Goal: Transaction & Acquisition: Download file/media

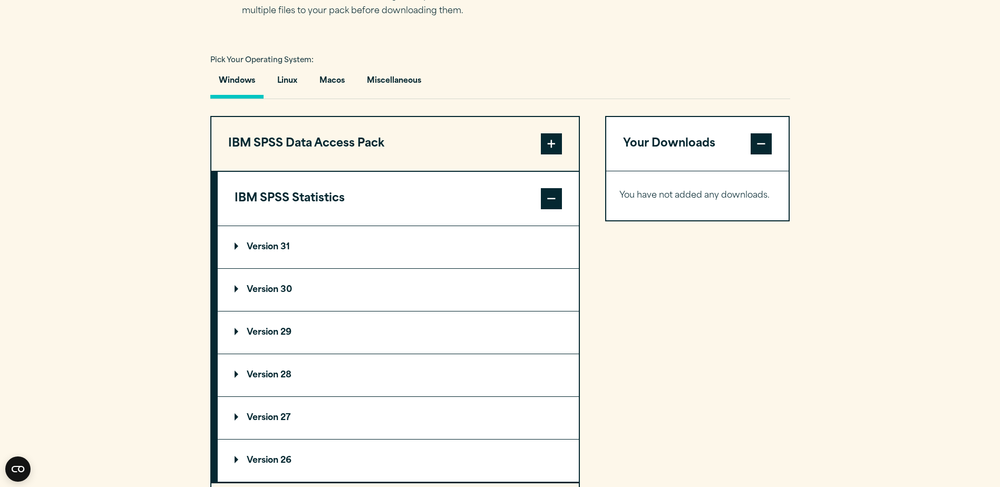
click at [238, 286] on p "Version 30" at bounding box center [263, 290] width 57 height 8
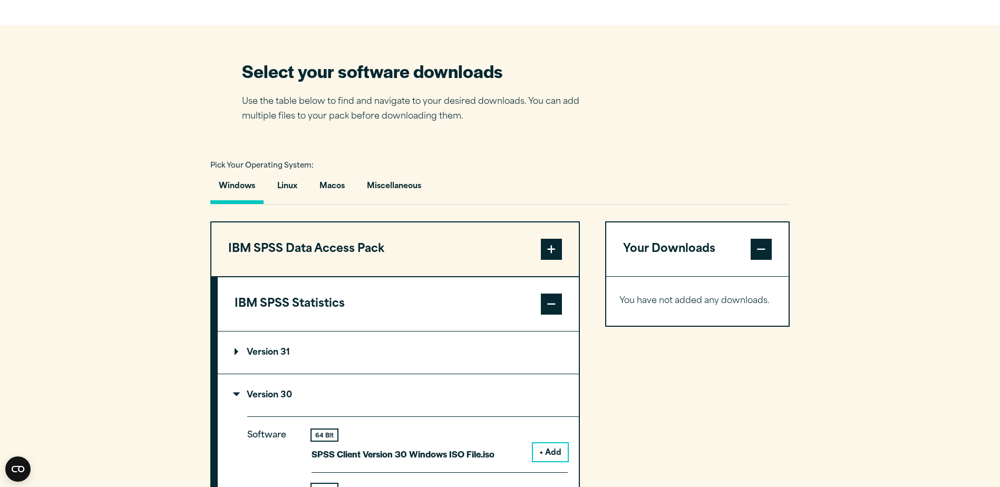
scroll to position [738, 0]
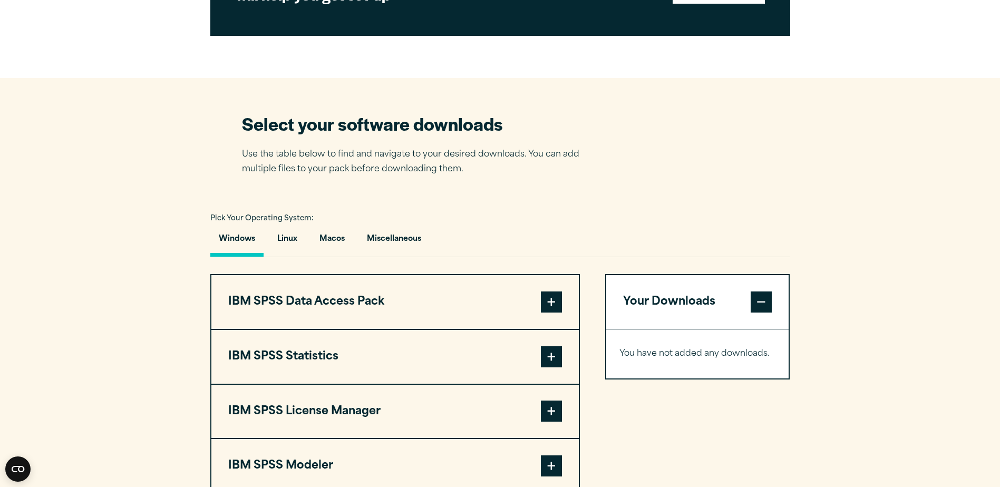
scroll to position [843, 0]
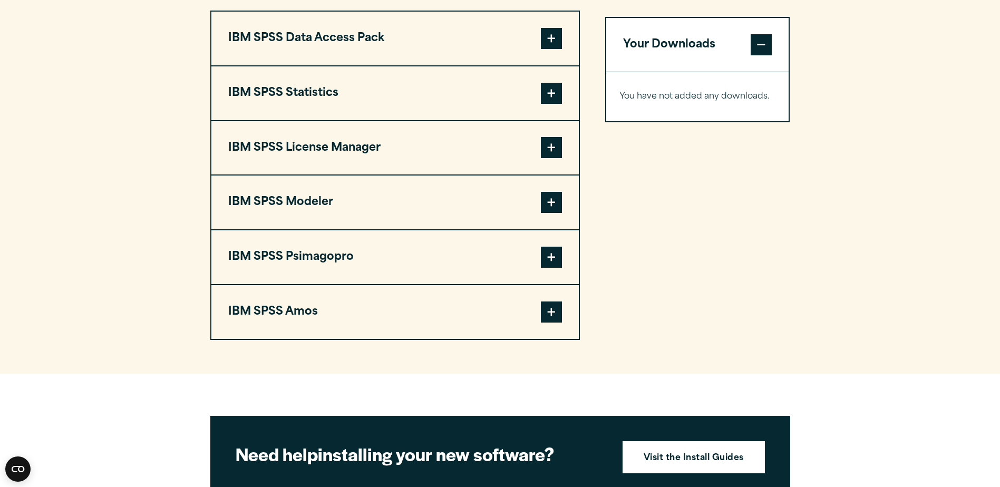
click at [545, 92] on span at bounding box center [551, 93] width 21 height 21
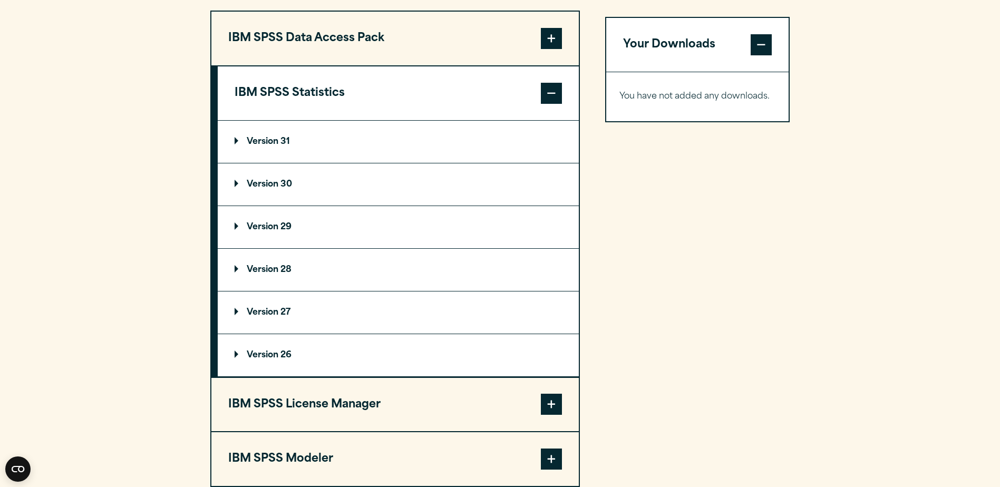
click at [233, 182] on summary "Version 30" at bounding box center [398, 184] width 361 height 42
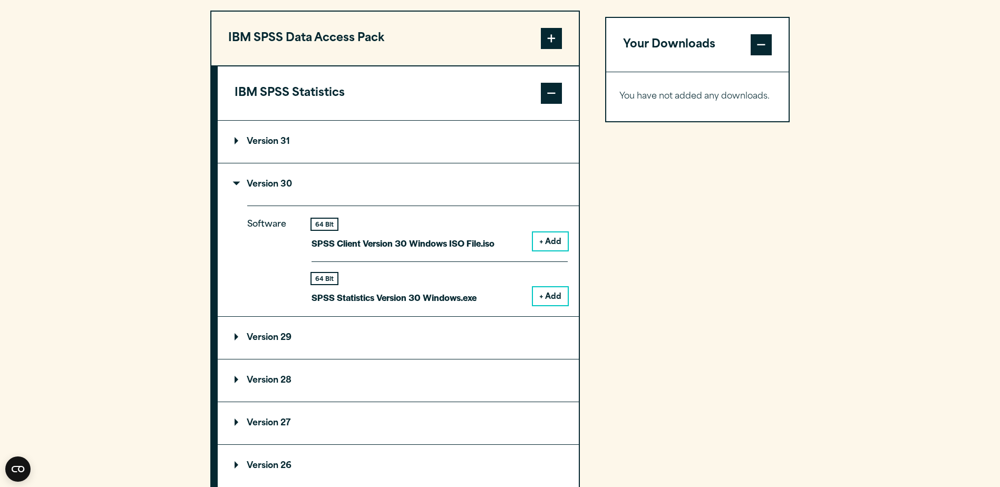
click at [556, 295] on button "+ Add" at bounding box center [550, 296] width 35 height 18
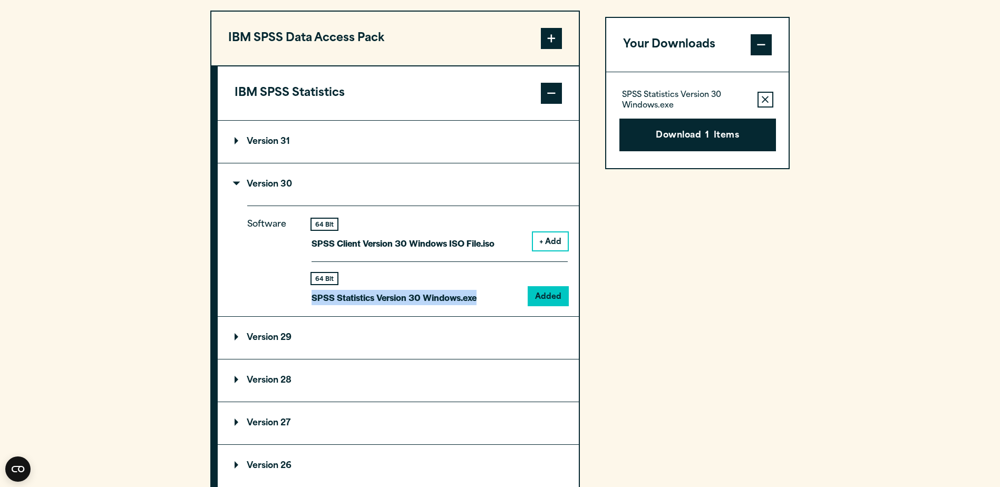
drag, startPoint x: 311, startPoint y: 300, endPoint x: 483, endPoint y: 295, distance: 171.9
click at [483, 295] on div "64 Bit SPSS Statistics Version 30 Windows.exe Added" at bounding box center [439, 283] width 256 height 44
copy p "SPSS Statistics Version 30 Windows.exe"
